Goal: Find specific page/section: Find specific page/section

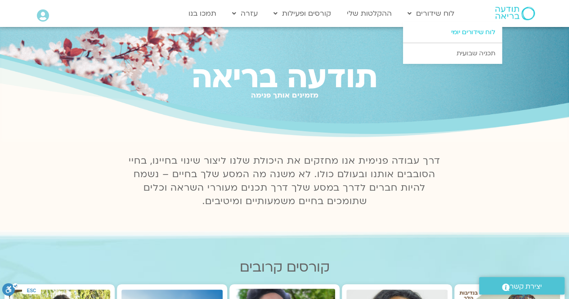
click at [480, 36] on link "לוח שידורים יומי" at bounding box center [452, 32] width 99 height 21
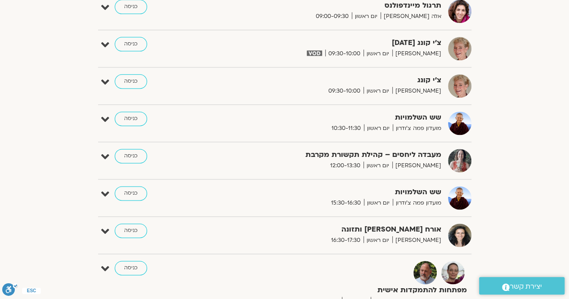
scroll to position [565, 0]
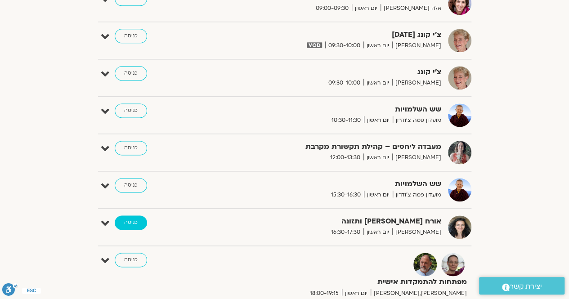
click at [132, 217] on link "כניסה" at bounding box center [131, 222] width 32 height 14
